Goal: Task Accomplishment & Management: Complete application form

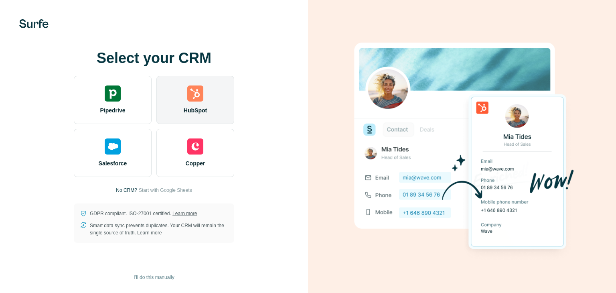
click at [194, 98] on img at bounding box center [195, 93] width 16 height 16
click at [193, 101] on div "HubSpot" at bounding box center [195, 100] width 78 height 48
click at [203, 99] on div "HubSpot" at bounding box center [195, 100] width 78 height 48
click at [215, 103] on div "HubSpot" at bounding box center [195, 100] width 78 height 48
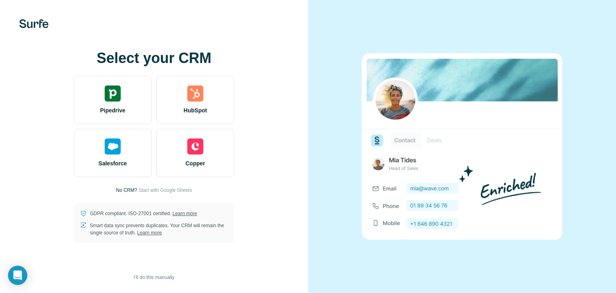
click at [11, 177] on div "Select your CRM Pipedrive HubSpot Salesforce Copper No CRM? Start with Google S…" at bounding box center [154, 146] width 308 height 293
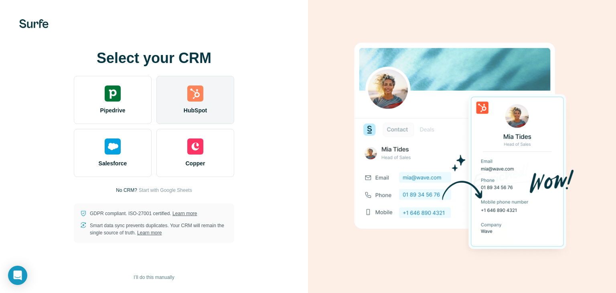
click at [208, 110] on div "HubSpot" at bounding box center [195, 100] width 78 height 48
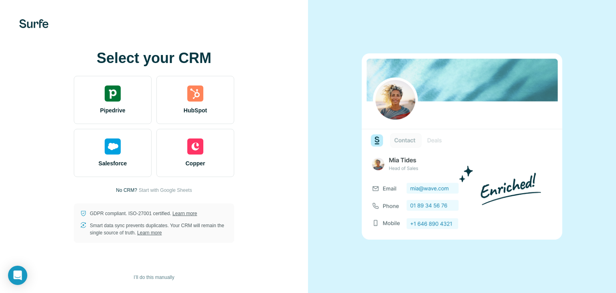
click at [32, 104] on div "Select your CRM Pipedrive HubSpot Salesforce Copper No CRM? Start with Google S…" at bounding box center [154, 146] width 276 height 192
drag, startPoint x: 589, startPoint y: 2, endPoint x: 466, endPoint y: 18, distance: 124.2
click at [459, 19] on div at bounding box center [462, 146] width 308 height 293
click at [435, 26] on div at bounding box center [462, 146] width 308 height 293
drag, startPoint x: 547, startPoint y: 1, endPoint x: 471, endPoint y: 17, distance: 77.5
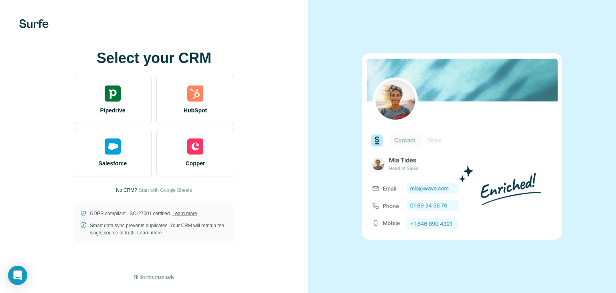
click at [470, 18] on div at bounding box center [462, 146] width 308 height 293
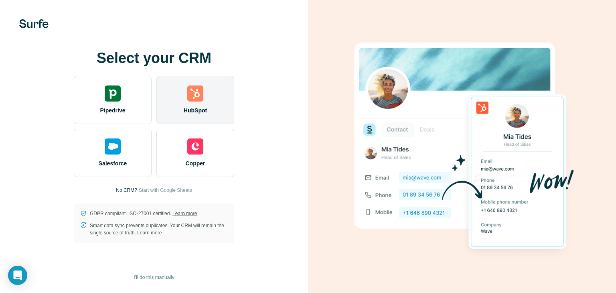
click at [192, 105] on div "HubSpot" at bounding box center [195, 100] width 78 height 48
click at [199, 102] on div "HubSpot" at bounding box center [195, 100] width 78 height 48
click at [196, 109] on span "HubSpot" at bounding box center [195, 110] width 23 height 8
click at [199, 98] on img at bounding box center [195, 93] width 16 height 16
